Goal: Information Seeking & Learning: Learn about a topic

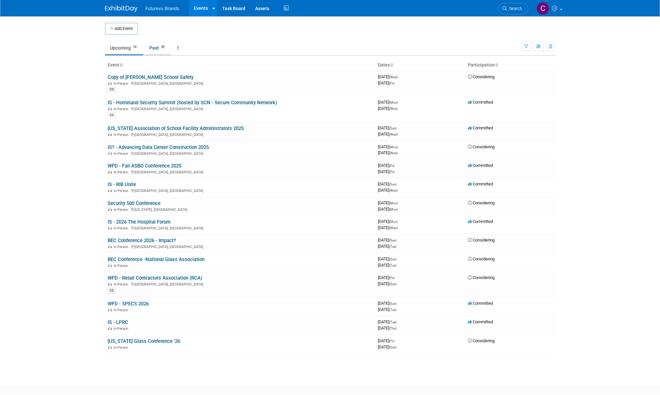
click at [150, 46] on link "Past 59" at bounding box center [157, 48] width 27 height 12
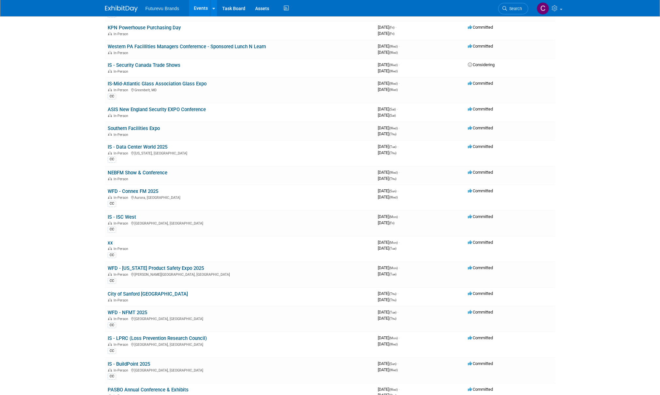
scroll to position [424, 0]
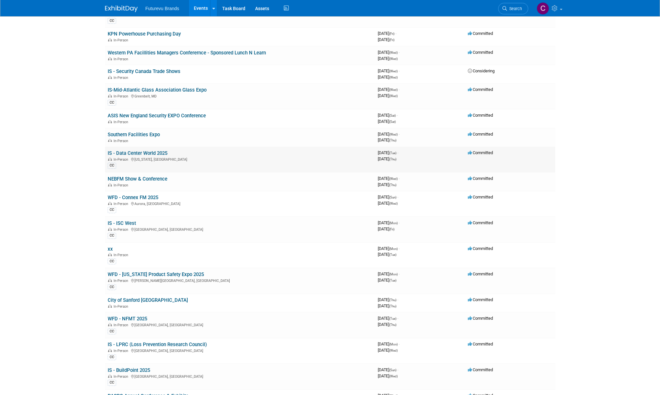
click at [147, 154] on link "IS - Data Center World 2025" at bounding box center [138, 153] width 60 height 6
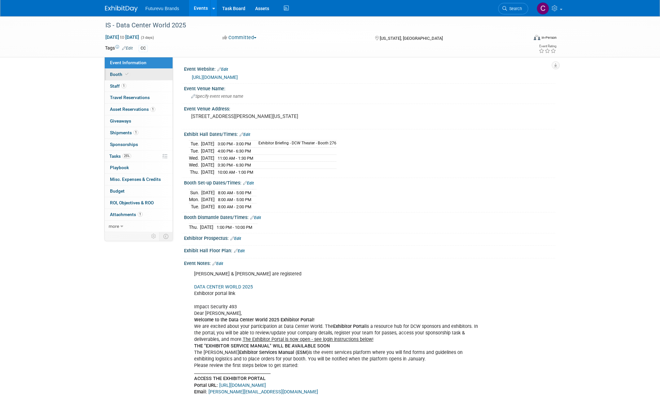
click at [118, 73] on span "Booth" at bounding box center [120, 74] width 20 height 5
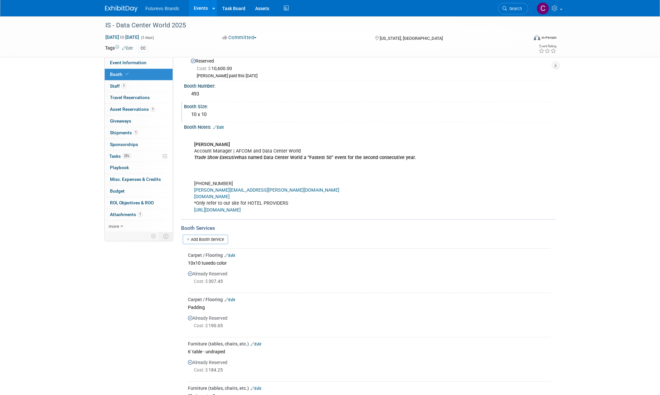
scroll to position [15, 0]
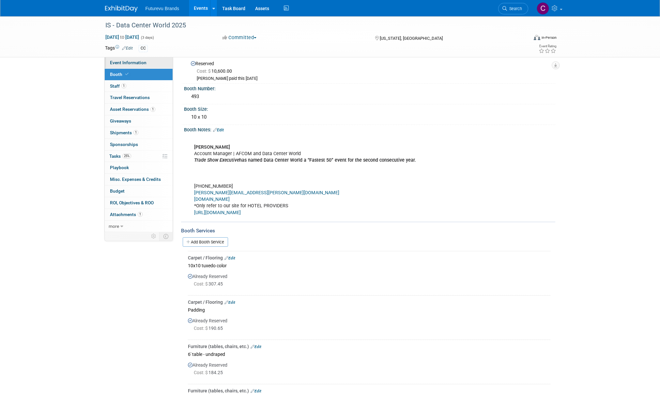
click at [126, 61] on span "Event Information" at bounding box center [128, 62] width 37 height 5
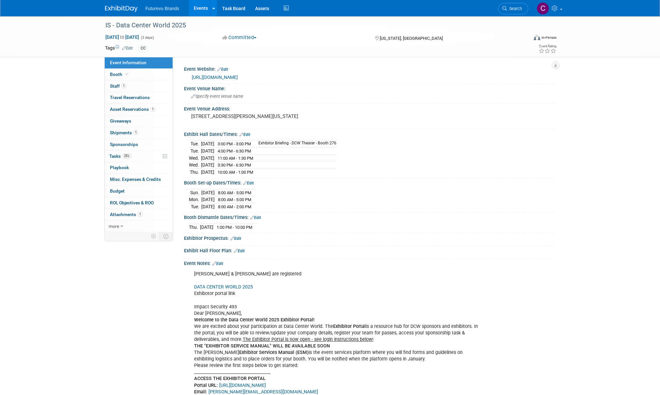
click at [238, 75] on link "https://datacenterworld.com/why-exhibit" at bounding box center [215, 77] width 46 height 5
click at [347, 339] on u "The Exhibitor Portal is now open - see login instructions below!" at bounding box center [308, 340] width 131 height 6
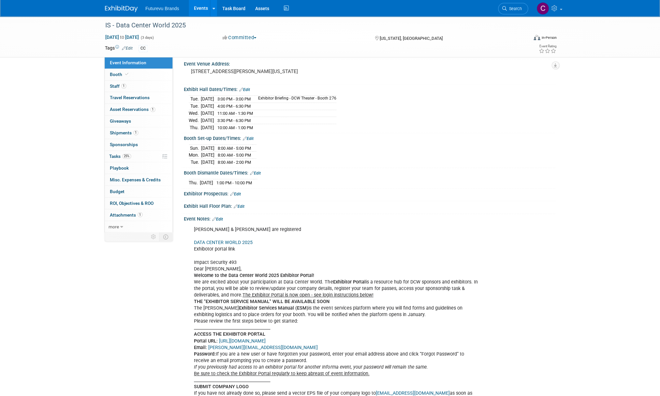
scroll to position [65, 0]
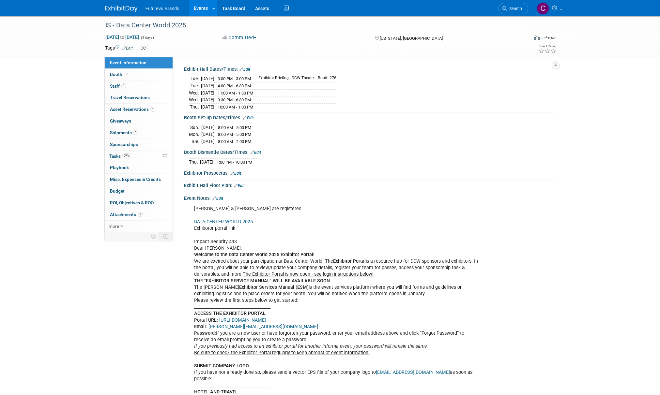
click at [266, 319] on link "https://datacenterworld.informatech.com/2025/exhibitorreg/DCW" at bounding box center [242, 321] width 47 height 6
